Goal: Check status: Check status

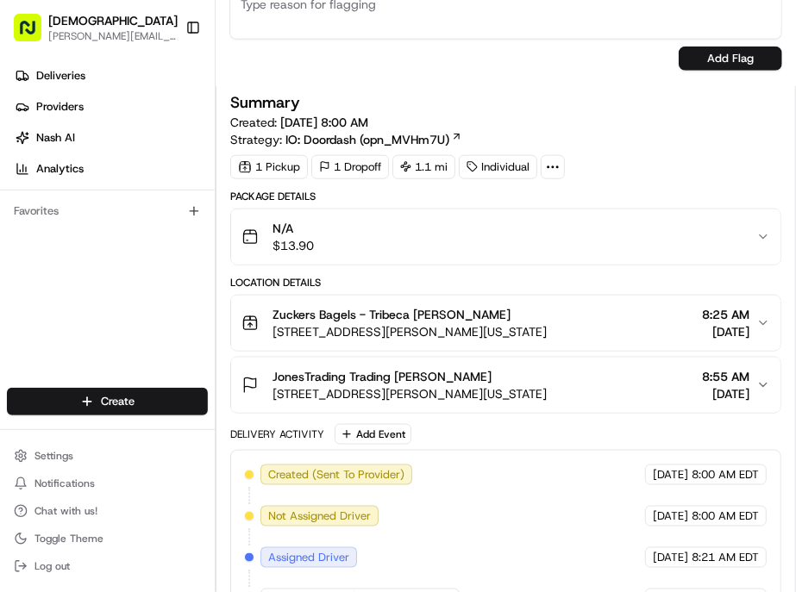
scroll to position [574, 0]
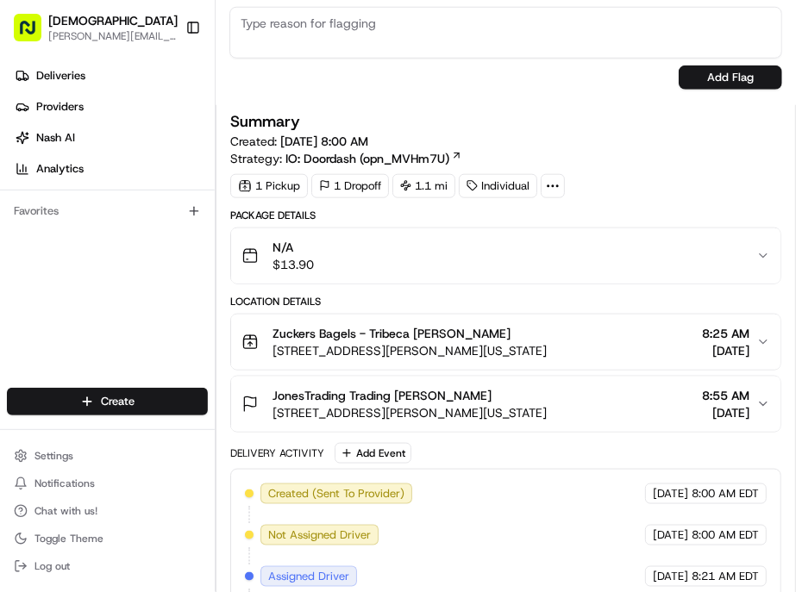
click at [572, 387] on div "JonesTrading Trading John Vaccaro 325 Hudson St, New York, NY 10013, USA 8:55 A…" at bounding box center [498, 404] width 515 height 34
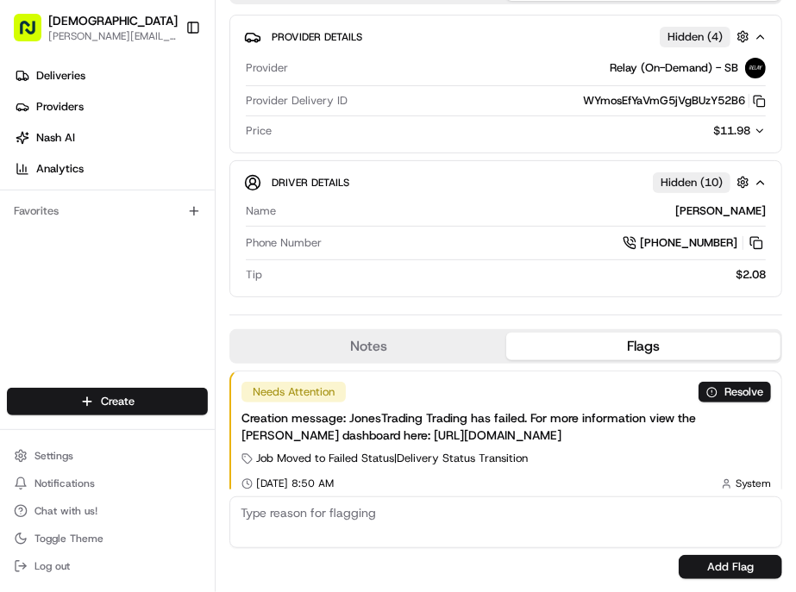
scroll to position [0, 0]
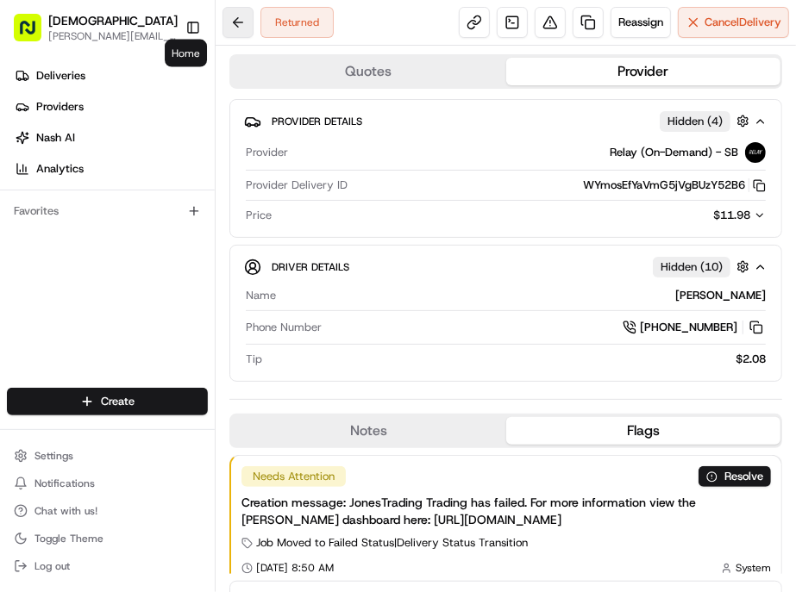
click at [223, 19] on button at bounding box center [238, 22] width 31 height 31
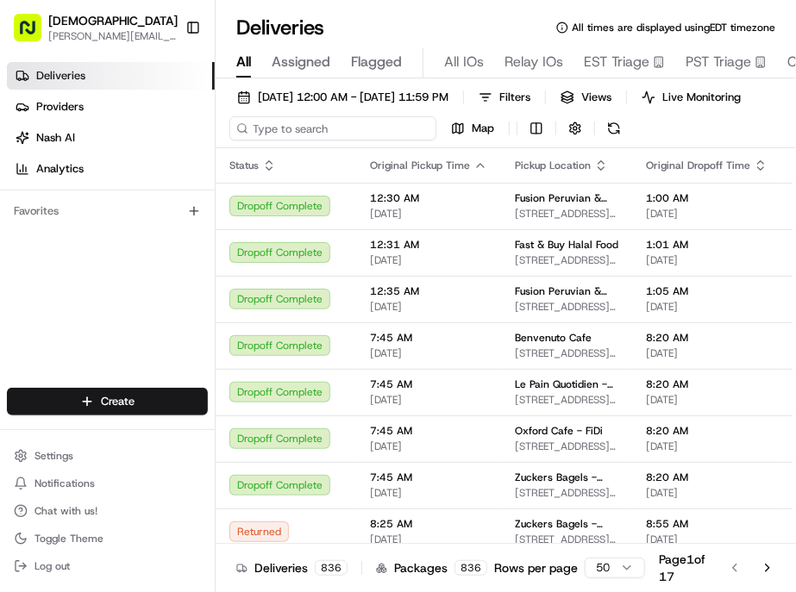
click at [294, 116] on input at bounding box center [332, 128] width 207 height 24
paste input "John Vaccaro"
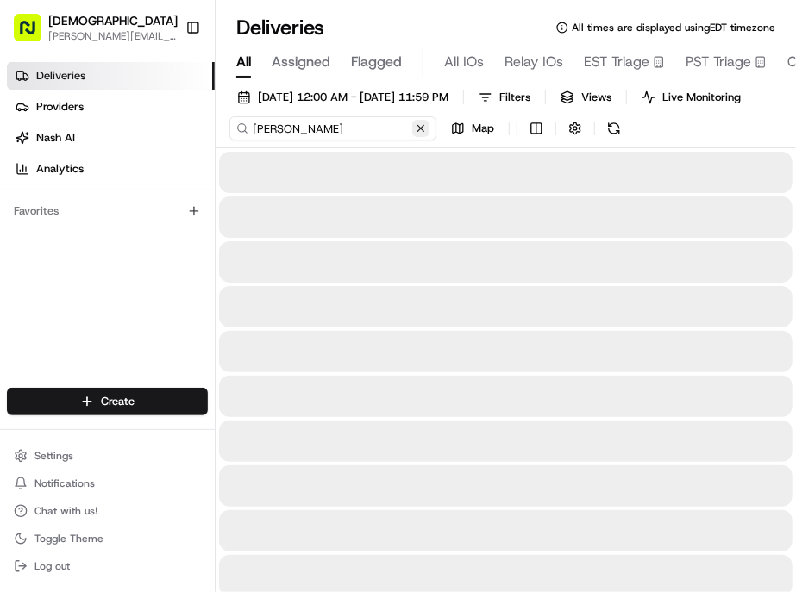
type input "John Vaccaro"
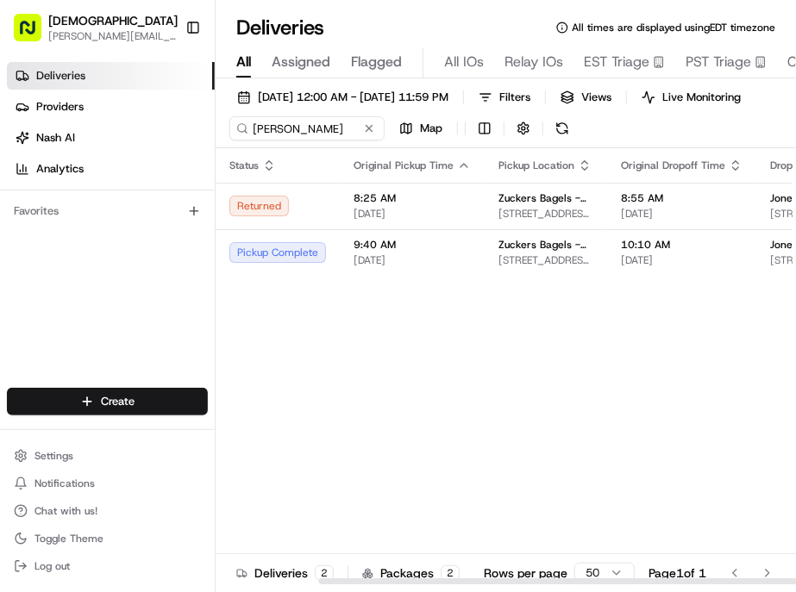
scroll to position [0, 122]
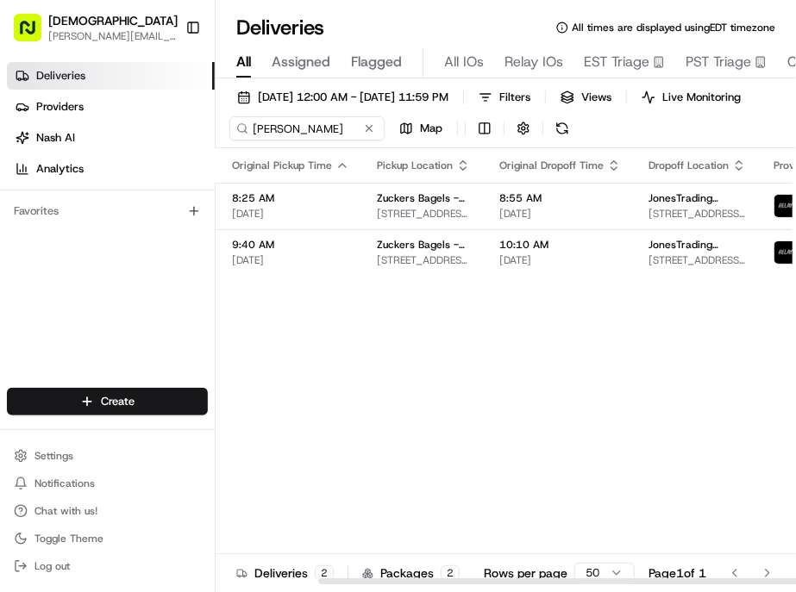
drag, startPoint x: 458, startPoint y: 554, endPoint x: 651, endPoint y: 549, distance: 193.2
click at [651, 579] on div at bounding box center [607, 582] width 579 height 6
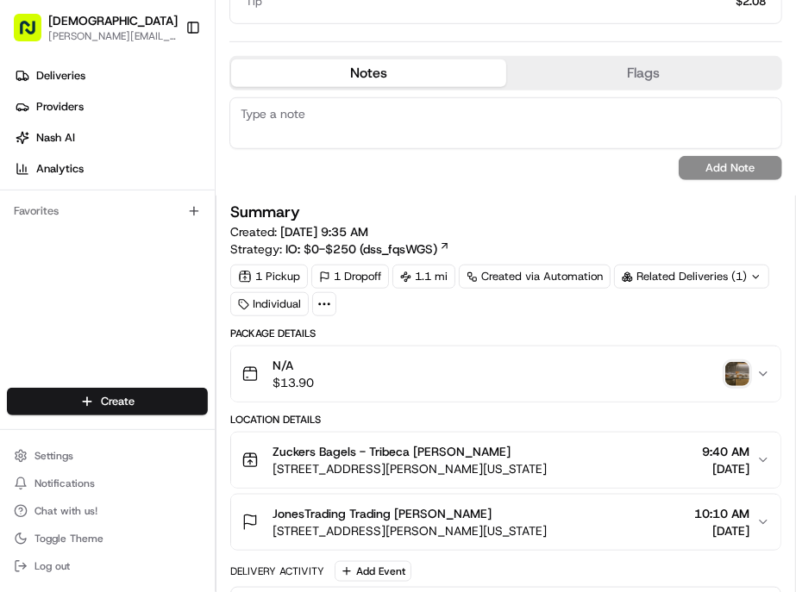
scroll to position [383, 0]
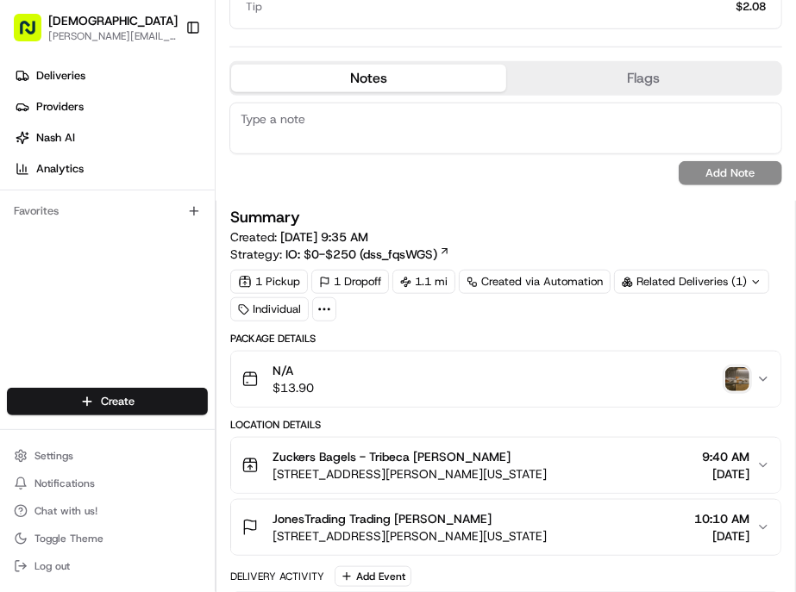
click at [738, 367] on img "button" at bounding box center [737, 379] width 24 height 24
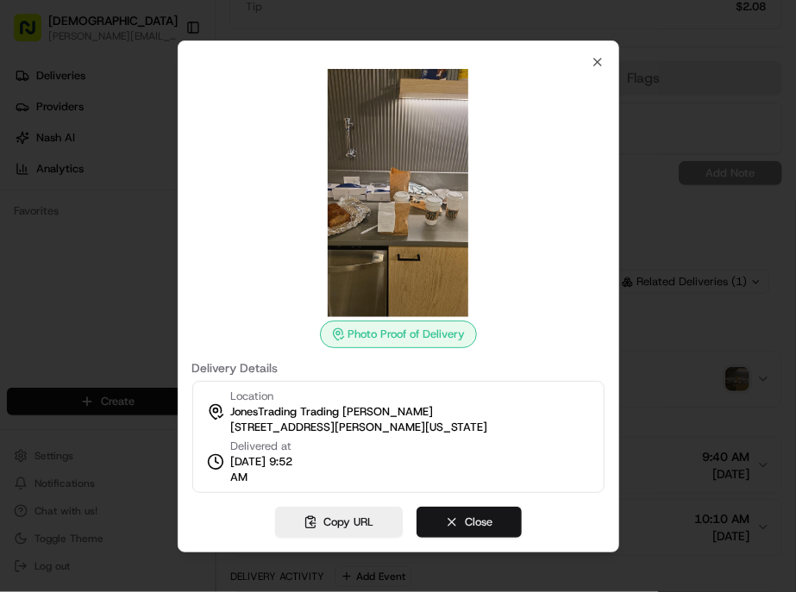
click at [460, 507] on button "Close" at bounding box center [469, 522] width 105 height 31
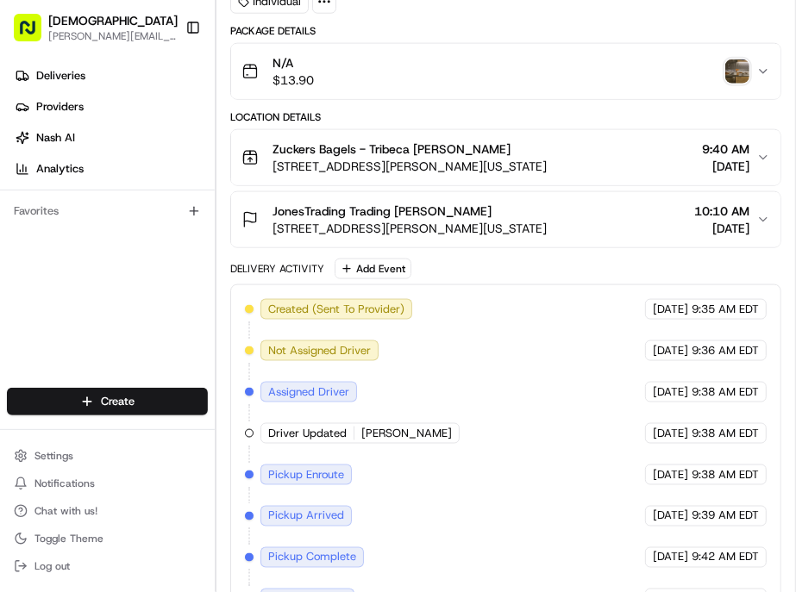
scroll to position [766, 0]
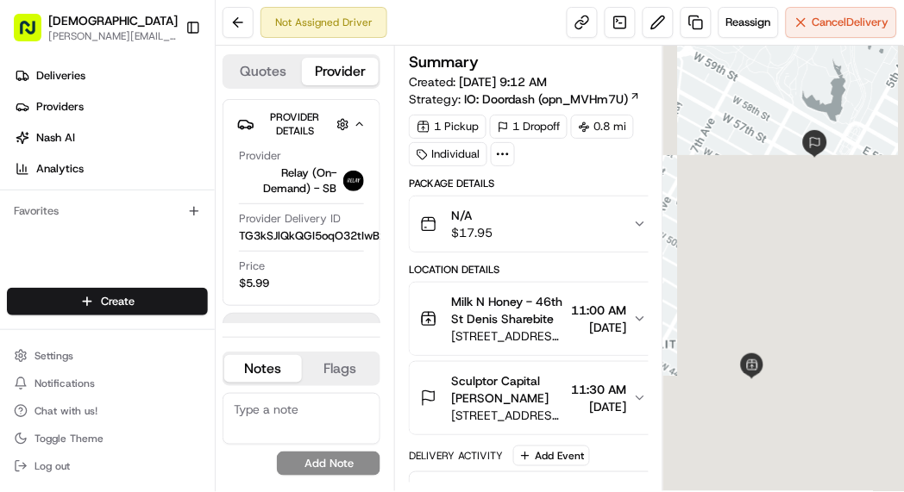
click at [592, 302] on span "11:00 AM" at bounding box center [598, 310] width 55 height 17
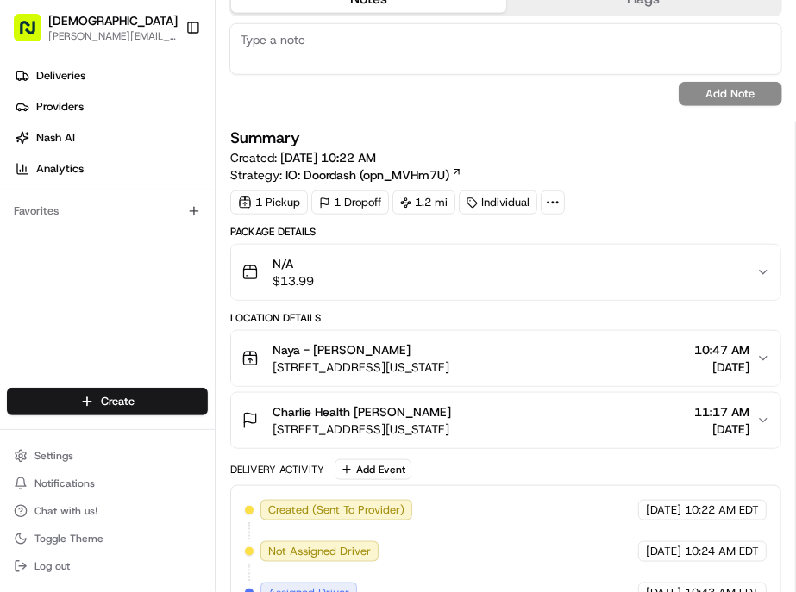
scroll to position [574, 0]
